Goal: Information Seeking & Learning: Learn about a topic

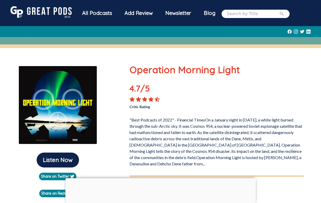
click at [249, 13] on input "search" at bounding box center [253, 14] width 52 height 6
type input "the imposter"
click at [279, 11] on button "submit" at bounding box center [281, 14] width 5 height 6
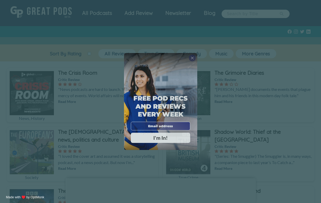
click at [195, 56] on div "Free Pod Recs and Reviews every week I'm In!" at bounding box center [160, 101] width 73 height 97
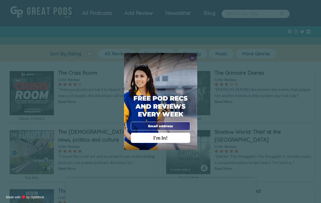
click at [192, 58] on span "X" at bounding box center [192, 58] width 3 height 5
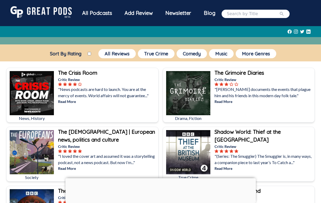
click at [258, 15] on input "search" at bounding box center [253, 14] width 52 height 6
type input "the imposter"
click at [279, 11] on button "submit" at bounding box center [281, 14] width 5 height 6
click at [113, 53] on button "All Reviews" at bounding box center [116, 53] width 37 height 9
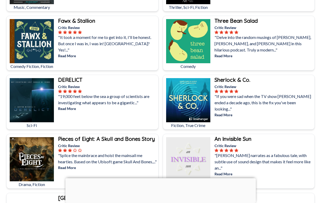
scroll to position [118, 0]
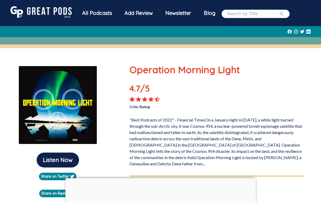
click at [247, 12] on input "search" at bounding box center [253, 14] width 52 height 6
type input "the heart"
click at [279, 11] on button "submit" at bounding box center [281, 14] width 5 height 6
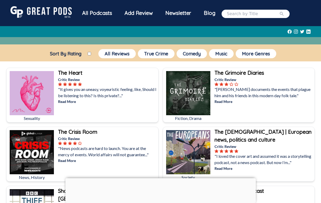
click at [112, 74] on div "The Heart" at bounding box center [107, 73] width 99 height 8
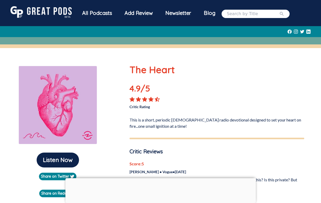
click at [243, 17] on div at bounding box center [255, 14] width 68 height 8
click at [234, 13] on input "search" at bounding box center [253, 14] width 52 height 6
click at [279, 11] on button "submit" at bounding box center [281, 14] width 5 height 6
click at [265, 13] on input "we are not the viruw" at bounding box center [253, 14] width 52 height 6
type input "we are not the viru"
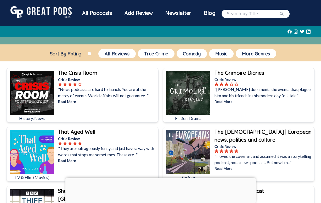
click at [259, 12] on input "search" at bounding box center [253, 14] width 52 height 6
type input "we are not the virus"
click at [279, 11] on button "submit" at bounding box center [281, 14] width 5 height 6
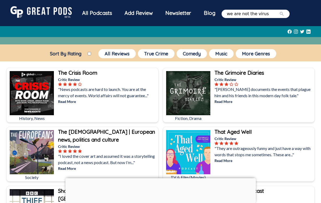
click at [236, 17] on div "we are not the virus" at bounding box center [255, 14] width 68 height 8
click at [236, 16] on input "we are not the virus" at bounding box center [253, 14] width 52 height 6
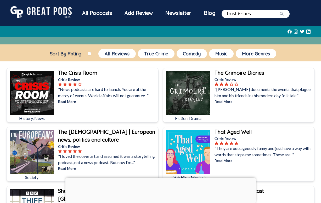
type input "trust issues"
click at [279, 11] on button "submit" at bounding box center [281, 14] width 5 height 6
